Goal: Answer question/provide support: Share knowledge or assist other users

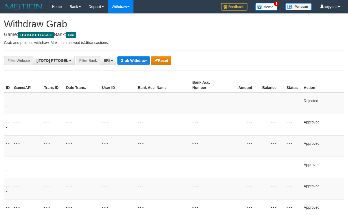
scroll to position [38, 0]
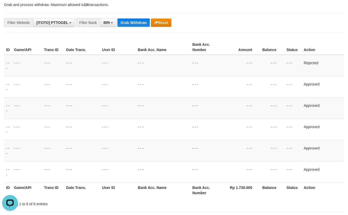
click at [130, 24] on button "Grab Withdraw" at bounding box center [133, 22] width 32 height 8
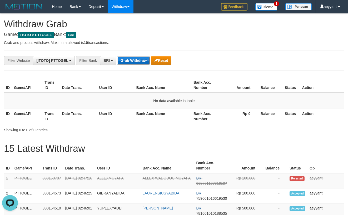
click at [130, 57] on button "Grab Withdraw" at bounding box center [133, 60] width 32 height 8
click at [129, 61] on button "Grab Withdraw" at bounding box center [133, 60] width 32 height 8
drag, startPoint x: 0, startPoint y: 0, endPoint x: 129, endPoint y: 61, distance: 143.0
click at [129, 61] on button "Grab Withdraw" at bounding box center [133, 60] width 32 height 8
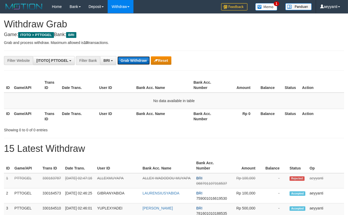
click at [129, 61] on button "Grab Withdraw" at bounding box center [133, 60] width 32 height 8
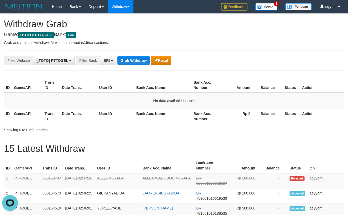
click at [138, 59] on button "Grab Withdraw" at bounding box center [133, 60] width 32 height 8
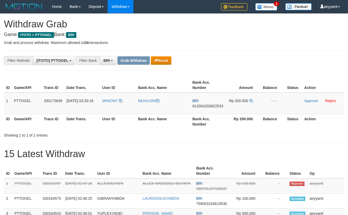
scroll to position [26, 0]
drag, startPoint x: 120, startPoint y: 95, endPoint x: 260, endPoint y: 110, distance: 140.7
click at [260, 110] on tr "1 PTTOGEL 330173636 01/09/2025 03:33:16 MINION7 MUHLISIN BRI 613301033822533 Rp…" at bounding box center [174, 104] width 340 height 22
click at [265, 59] on div "**********" at bounding box center [145, 60] width 290 height 9
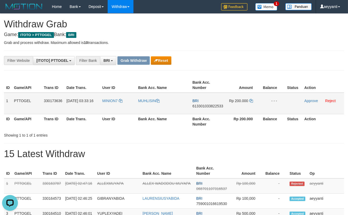
click at [211, 107] on span "613301033822533" at bounding box center [207, 106] width 31 height 4
copy span "613301033822533"
click at [251, 100] on icon at bounding box center [251, 101] width 4 height 4
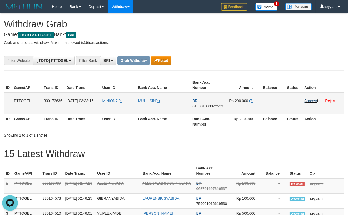
click at [313, 100] on link "Approve" at bounding box center [311, 101] width 14 height 4
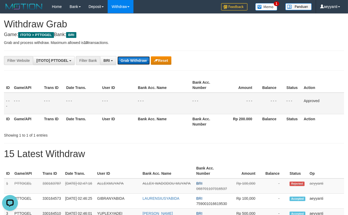
click at [130, 60] on button "Grab Withdraw" at bounding box center [133, 60] width 32 height 8
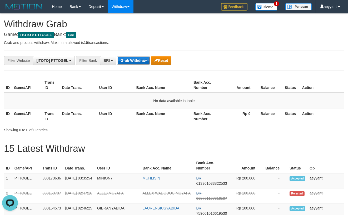
click at [134, 60] on button "Grab Withdraw" at bounding box center [133, 60] width 32 height 8
click at [139, 65] on div "**********" at bounding box center [145, 60] width 290 height 9
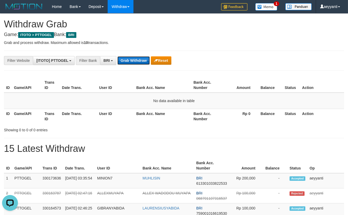
click at [139, 63] on button "Grab Withdraw" at bounding box center [133, 60] width 32 height 8
click at [138, 63] on button "Grab Withdraw" at bounding box center [133, 60] width 32 height 8
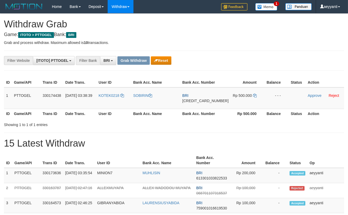
scroll to position [26, 0]
drag, startPoint x: 124, startPoint y: 92, endPoint x: 226, endPoint y: 93, distance: 102.9
click at [220, 99] on table "ID Game/API Trans ID Date Trans. User ID Bank Acc. Name Bank Acc. Number Amount…" at bounding box center [174, 98] width 340 height 41
click at [259, 60] on div "**********" at bounding box center [145, 60] width 290 height 9
drag, startPoint x: 121, startPoint y: 94, endPoint x: 246, endPoint y: 103, distance: 125.6
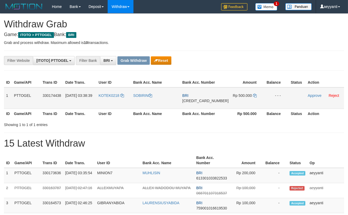
click at [246, 103] on tr "1 PTTOGEL 330174438 01/09/2025 03:38:39 KOTEK0218 SOBIRIN BRI 588201011498536 R…" at bounding box center [174, 98] width 340 height 22
copy tr
click at [240, 109] on td "Rp 500.000" at bounding box center [247, 98] width 34 height 22
drag, startPoint x: 277, startPoint y: 63, endPoint x: 265, endPoint y: 75, distance: 17.5
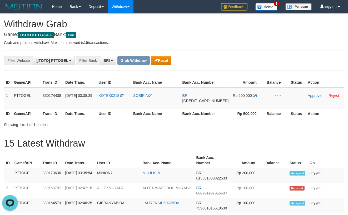
click at [276, 63] on div "**********" at bounding box center [145, 60] width 290 height 9
click at [207, 103] on span "[CREDIT_CARD_NUMBER]" at bounding box center [205, 101] width 46 height 4
copy span "[CREDIT_CARD_NUMBER]"
click at [253, 97] on icon at bounding box center [255, 96] width 4 height 4
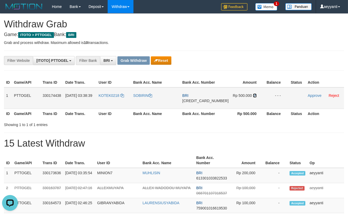
drag, startPoint x: 251, startPoint y: 101, endPoint x: 275, endPoint y: 98, distance: 24.1
click at [253, 97] on icon at bounding box center [255, 96] width 4 height 4
click at [311, 98] on link "Approve" at bounding box center [314, 95] width 14 height 4
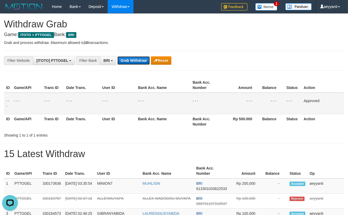
click at [134, 58] on button "Grab Withdraw" at bounding box center [133, 60] width 32 height 8
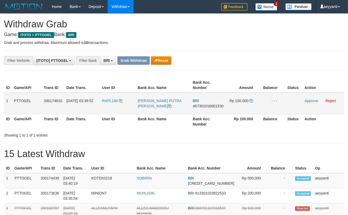
scroll to position [26, 0]
copy tr
drag, startPoint x: 115, startPoint y: 97, endPoint x: 236, endPoint y: 109, distance: 121.4
click at [236, 109] on tr "1 PTTOGEL 330174610 01/09/2025 03:39:52 RAPL190 RANDY ADE PUTRA LEDE BRI 467301…" at bounding box center [174, 104] width 340 height 22
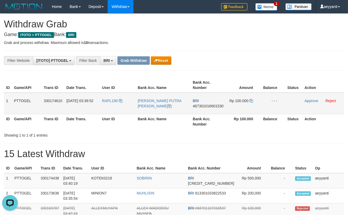
drag, startPoint x: 219, startPoint y: 70, endPoint x: 214, endPoint y: 94, distance: 23.8
click at [210, 108] on td "BRI 467301016601530" at bounding box center [207, 104] width 35 height 22
click at [210, 106] on span "467301016601530" at bounding box center [208, 106] width 31 height 4
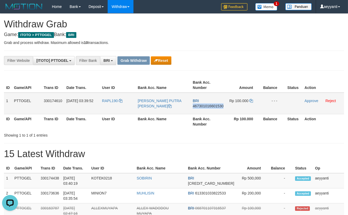
copy span "467301016601530"
click at [251, 101] on icon at bounding box center [251, 101] width 4 height 4
drag, startPoint x: 251, startPoint y: 101, endPoint x: 303, endPoint y: 99, distance: 52.1
click at [251, 101] on icon at bounding box center [251, 101] width 4 height 4
click at [310, 102] on link "Approve" at bounding box center [311, 101] width 14 height 4
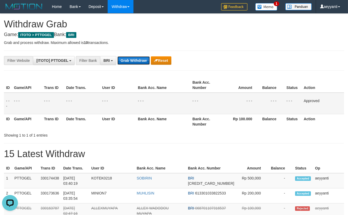
click at [137, 62] on button "Grab Withdraw" at bounding box center [133, 60] width 32 height 8
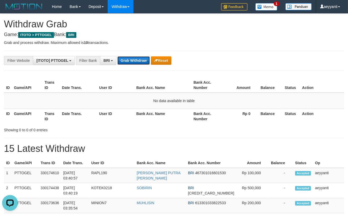
click at [135, 63] on button "Grab Withdraw" at bounding box center [133, 60] width 32 height 8
click at [137, 63] on button "Grab Withdraw" at bounding box center [133, 60] width 32 height 8
click at [135, 60] on button "Grab Withdraw" at bounding box center [133, 60] width 32 height 8
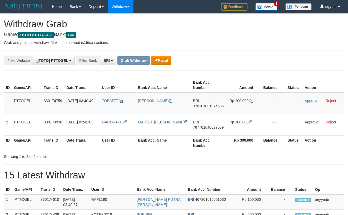
scroll to position [26, 0]
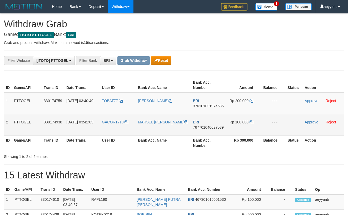
drag, startPoint x: 127, startPoint y: 94, endPoint x: 231, endPoint y: 119, distance: 107.5
click at [231, 119] on tbody "1 PTTOGEL 330174759 [DATE] 03:40:49 TOBAT77 [PERSON_NAME] BRI 376101031974536 R…" at bounding box center [174, 114] width 340 height 43
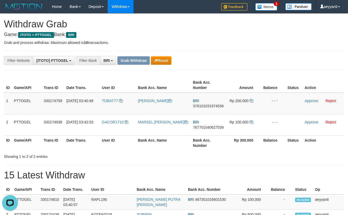
scroll to position [0, 0]
drag, startPoint x: 278, startPoint y: 59, endPoint x: 238, endPoint y: 88, distance: 48.8
click at [277, 60] on div "**********" at bounding box center [145, 60] width 290 height 9
click at [212, 106] on span "376101031974536" at bounding box center [208, 106] width 31 height 4
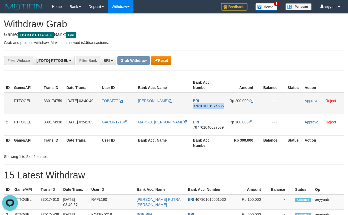
copy span "376101031974536"
click at [252, 101] on icon at bounding box center [251, 101] width 4 height 4
click at [310, 101] on link "Approve" at bounding box center [311, 101] width 14 height 4
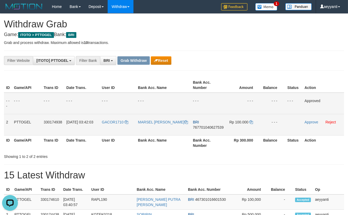
click at [203, 128] on span "767701040627539" at bounding box center [208, 127] width 31 height 4
copy span "767701040627539"
click at [251, 122] on icon at bounding box center [251, 122] width 4 height 4
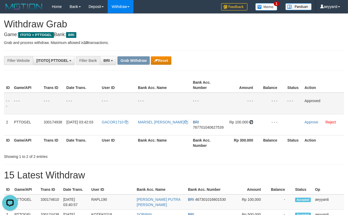
drag, startPoint x: 251, startPoint y: 122, endPoint x: 352, endPoint y: 103, distance: 102.6
click at [251, 122] on icon at bounding box center [251, 122] width 4 height 4
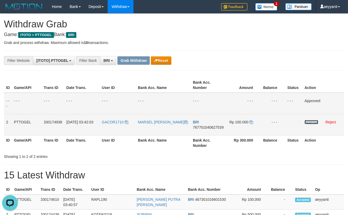
click at [308, 122] on link "Approve" at bounding box center [311, 122] width 14 height 4
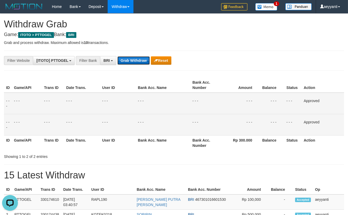
click at [139, 62] on button "Grab Withdraw" at bounding box center [133, 60] width 32 height 8
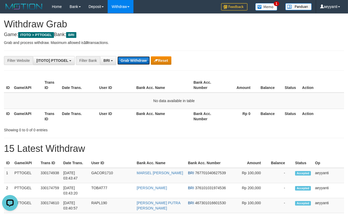
click at [123, 61] on button "Grab Withdraw" at bounding box center [133, 60] width 32 height 8
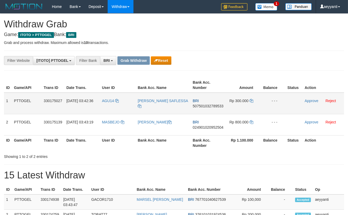
scroll to position [26, 0]
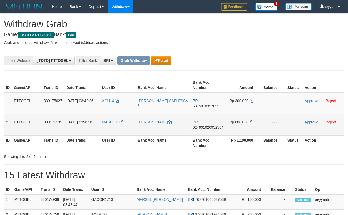
drag, startPoint x: 124, startPoint y: 99, endPoint x: 230, endPoint y: 127, distance: 109.4
click at [230, 127] on tbody "1 PTTOGEL 330175027 01/09/2025 03:42:36 AGU14 AGUSTINA SAFLESSA BRI 50750103278…" at bounding box center [174, 114] width 340 height 43
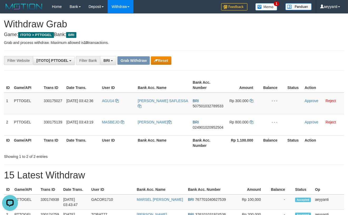
click at [211, 105] on span "507501032789533" at bounding box center [208, 106] width 31 height 4
copy span "507501032789533"
click at [251, 100] on icon at bounding box center [251, 101] width 4 height 4
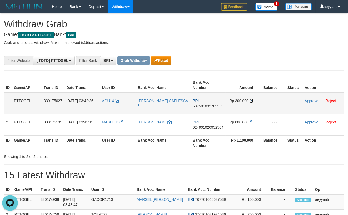
click at [251, 100] on icon at bounding box center [251, 101] width 4 height 4
click at [305, 101] on link "Approve" at bounding box center [311, 101] width 14 height 4
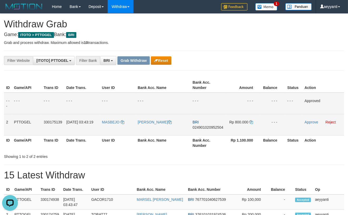
click at [202, 127] on span "024901020952504" at bounding box center [208, 127] width 31 height 4
copy span "024901020952504"
click at [252, 122] on icon at bounding box center [251, 122] width 4 height 4
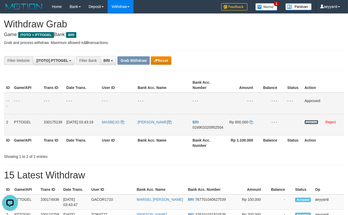
click at [307, 124] on link "Approve" at bounding box center [311, 122] width 14 height 4
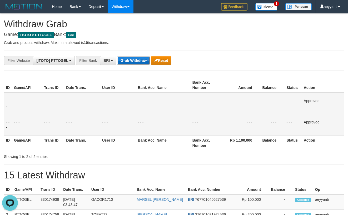
click at [134, 61] on button "Grab Withdraw" at bounding box center [133, 60] width 32 height 8
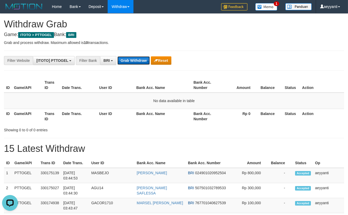
click at [128, 58] on button "Grab Withdraw" at bounding box center [133, 60] width 32 height 8
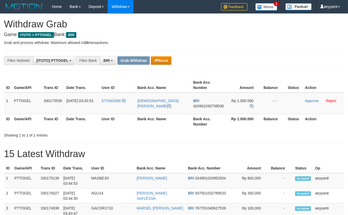
scroll to position [26, 0]
click at [159, 61] on button "Reset" at bounding box center [161, 60] width 20 height 8
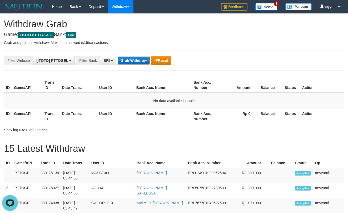
click at [126, 60] on button "Grab Withdraw" at bounding box center [133, 60] width 32 height 8
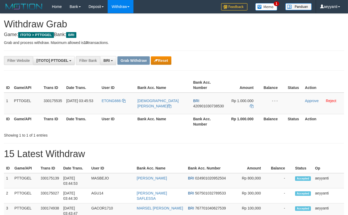
scroll to position [26, 0]
click at [155, 63] on button "Reset" at bounding box center [161, 60] width 20 height 8
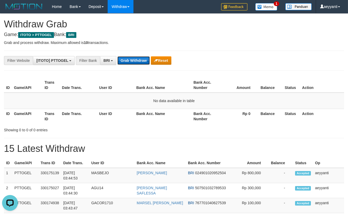
click at [133, 58] on button "Grab Withdraw" at bounding box center [133, 60] width 32 height 8
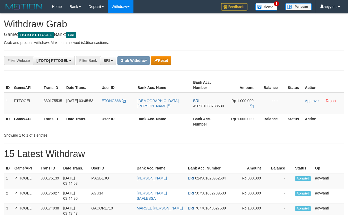
scroll to position [26, 0]
click at [162, 59] on button "Reset" at bounding box center [161, 60] width 20 height 8
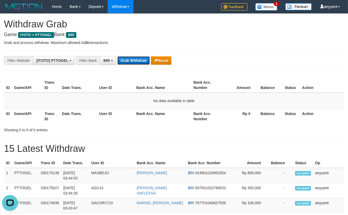
click at [134, 60] on button "Grab Withdraw" at bounding box center [133, 60] width 32 height 8
click at [134, 61] on button "Grab Withdraw" at bounding box center [133, 60] width 32 height 8
click at [237, 60] on div "**********" at bounding box center [145, 60] width 290 height 9
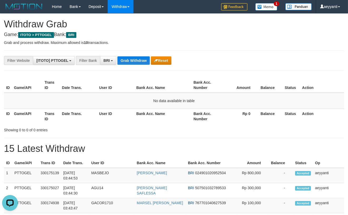
click at [237, 60] on div "**********" at bounding box center [145, 60] width 290 height 9
drag, startPoint x: 117, startPoint y: 135, endPoint x: 117, endPoint y: 129, distance: 5.3
drag, startPoint x: 124, startPoint y: 127, endPoint x: 123, endPoint y: 97, distance: 30.0
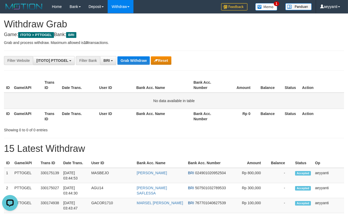
click at [123, 125] on div "Showing 0 to 0 of 0 entries" at bounding box center [72, 128] width 137 height 7
click at [135, 62] on button "Grab Withdraw" at bounding box center [133, 60] width 32 height 8
click at [136, 63] on button "Grab Withdraw" at bounding box center [133, 60] width 32 height 8
click at [134, 64] on button "Grab Withdraw" at bounding box center [133, 60] width 32 height 8
click at [130, 62] on button "Grab Withdraw" at bounding box center [133, 60] width 32 height 8
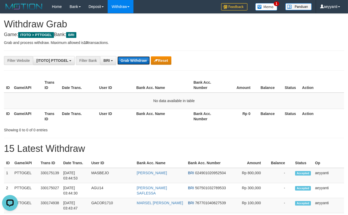
click at [142, 59] on button "Grab Withdraw" at bounding box center [133, 60] width 32 height 8
click at [141, 61] on button "Grab Withdraw" at bounding box center [133, 60] width 32 height 8
click at [141, 63] on button "Grab Withdraw" at bounding box center [133, 60] width 32 height 8
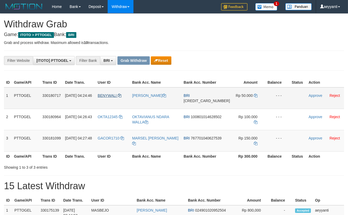
scroll to position [26, 0]
drag, startPoint x: 123, startPoint y: 97, endPoint x: 236, endPoint y: 146, distance: 123.8
click at [236, 146] on tbody "1 PTTOGEL 330180717 [DATE] 04:24:46 BENYWALI [PERSON_NAME] BRI [CREDIT_CARD_NUM…" at bounding box center [174, 119] width 340 height 64
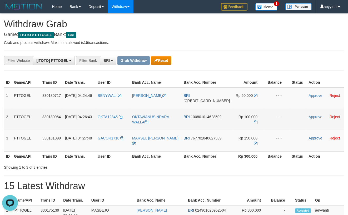
scroll to position [0, 0]
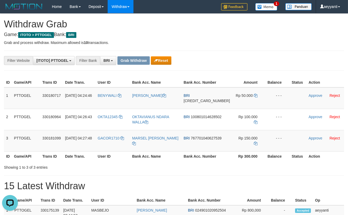
click at [263, 57] on div "**********" at bounding box center [145, 60] width 290 height 9
click at [213, 103] on span "[CREDIT_CARD_NUMBER]" at bounding box center [207, 101] width 46 height 4
copy span "[CREDIT_CARD_NUMBER]"
click at [254, 97] on icon at bounding box center [256, 96] width 4 height 4
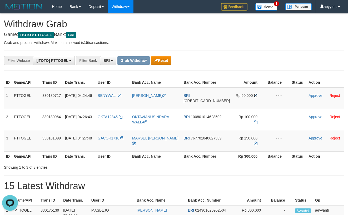
drag, startPoint x: 251, startPoint y: 101, endPoint x: 347, endPoint y: 101, distance: 96.0
click at [254, 97] on icon at bounding box center [256, 96] width 4 height 4
click at [309, 98] on link "Approve" at bounding box center [315, 95] width 14 height 4
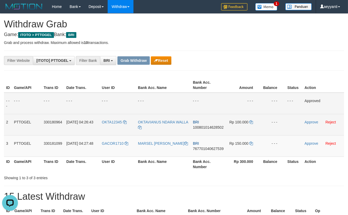
click at [207, 128] on span "100801014628502" at bounding box center [208, 127] width 31 height 4
copy span "100801014628502"
click at [252, 122] on icon at bounding box center [251, 122] width 4 height 4
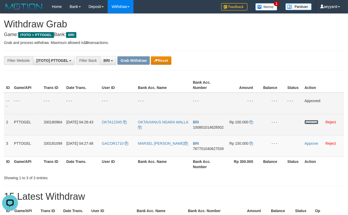
click at [309, 122] on link "Approve" at bounding box center [311, 122] width 14 height 4
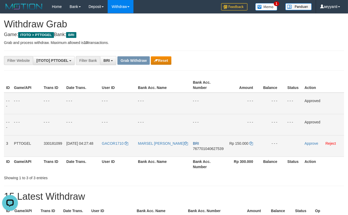
click at [199, 148] on span "767701040627539" at bounding box center [208, 149] width 31 height 4
copy span "767701040627539"
click at [250, 144] on icon at bounding box center [251, 144] width 4 height 4
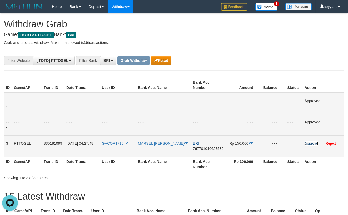
click at [308, 143] on link "Approve" at bounding box center [311, 143] width 14 height 4
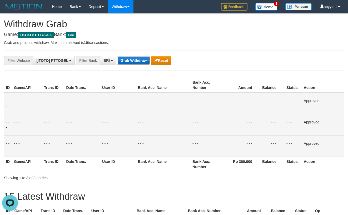
click at [133, 62] on button "Grab Withdraw" at bounding box center [133, 60] width 32 height 8
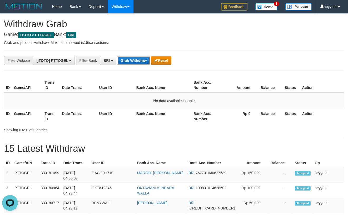
click at [127, 61] on button "Grab Withdraw" at bounding box center [133, 60] width 32 height 8
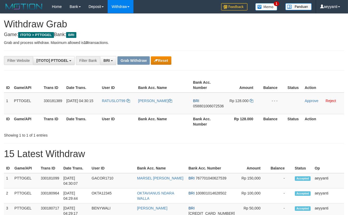
scroll to position [26, 0]
drag, startPoint x: 115, startPoint y: 95, endPoint x: 261, endPoint y: 110, distance: 146.7
click at [261, 110] on tr "1 PTTOGEL 330181389 [DATE] 04:30:15 RATUSLOT99 [PERSON_NAME] BRI 05880100607253…" at bounding box center [174, 104] width 340 height 22
copy tr
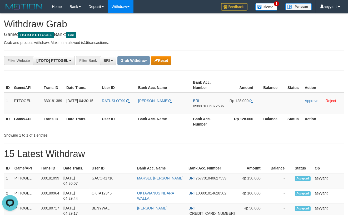
click at [203, 106] on span "058801006072536" at bounding box center [208, 106] width 31 height 4
copy span "058801006072536"
click at [252, 100] on icon at bounding box center [251, 101] width 4 height 4
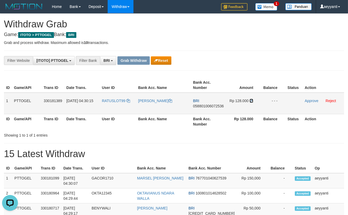
click at [252, 100] on icon at bounding box center [251, 101] width 4 height 4
click at [309, 101] on link "Approve" at bounding box center [312, 101] width 14 height 4
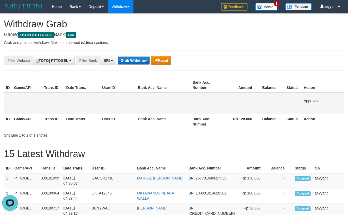
click at [140, 63] on button "Grab Withdraw" at bounding box center [133, 60] width 32 height 8
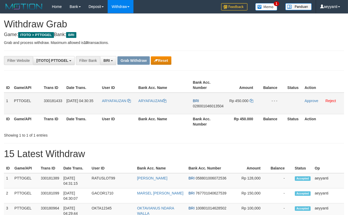
scroll to position [26, 0]
drag, startPoint x: 124, startPoint y: 95, endPoint x: 256, endPoint y: 107, distance: 132.5
click at [256, 107] on tr "1 PTTOGEL 330181433 [DATE] 04:30:35 ARYAFAUZAN ARYAFAUZAN BRI 028001046013504 R…" at bounding box center [174, 104] width 340 height 22
drag, startPoint x: 256, startPoint y: 67, endPoint x: 240, endPoint y: 86, distance: 25.4
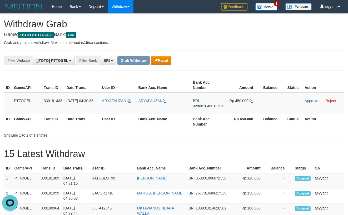
click at [211, 107] on span "028001046013504" at bounding box center [208, 106] width 31 height 4
copy span "028001046013504"
click at [252, 101] on icon at bounding box center [251, 101] width 4 height 4
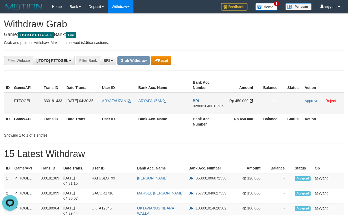
click at [252, 101] on icon at bounding box center [251, 101] width 4 height 4
click at [276, 58] on div "**********" at bounding box center [145, 60] width 290 height 9
click at [108, 97] on td "ARYAFAUZAN" at bounding box center [118, 104] width 36 height 22
copy link "ARYAFAUZAN"
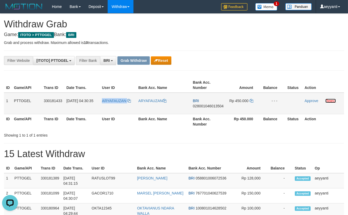
click at [332, 101] on link "Reject" at bounding box center [330, 101] width 11 height 4
